Goal: Task Accomplishment & Management: Manage account settings

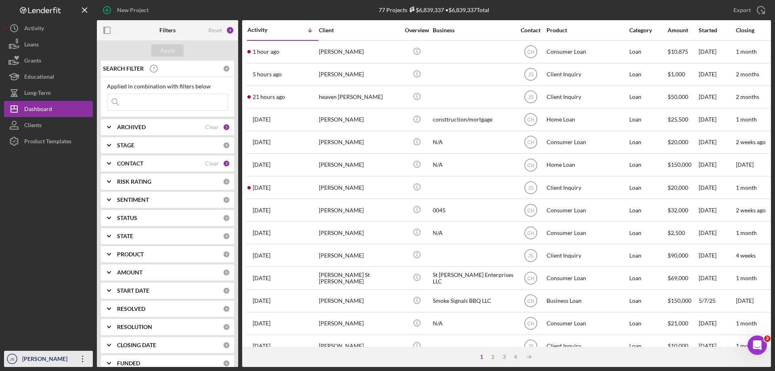
click at [33, 357] on div "[PERSON_NAME]" at bounding box center [46, 360] width 52 height 18
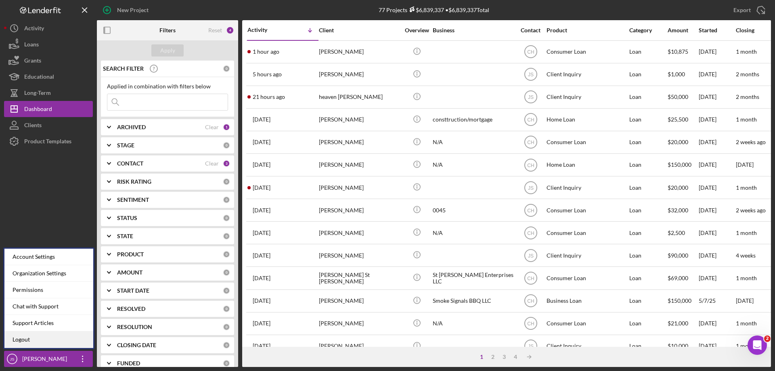
click at [29, 342] on link "Logout" at bounding box center [48, 339] width 89 height 17
